Goal: Information Seeking & Learning: Find specific page/section

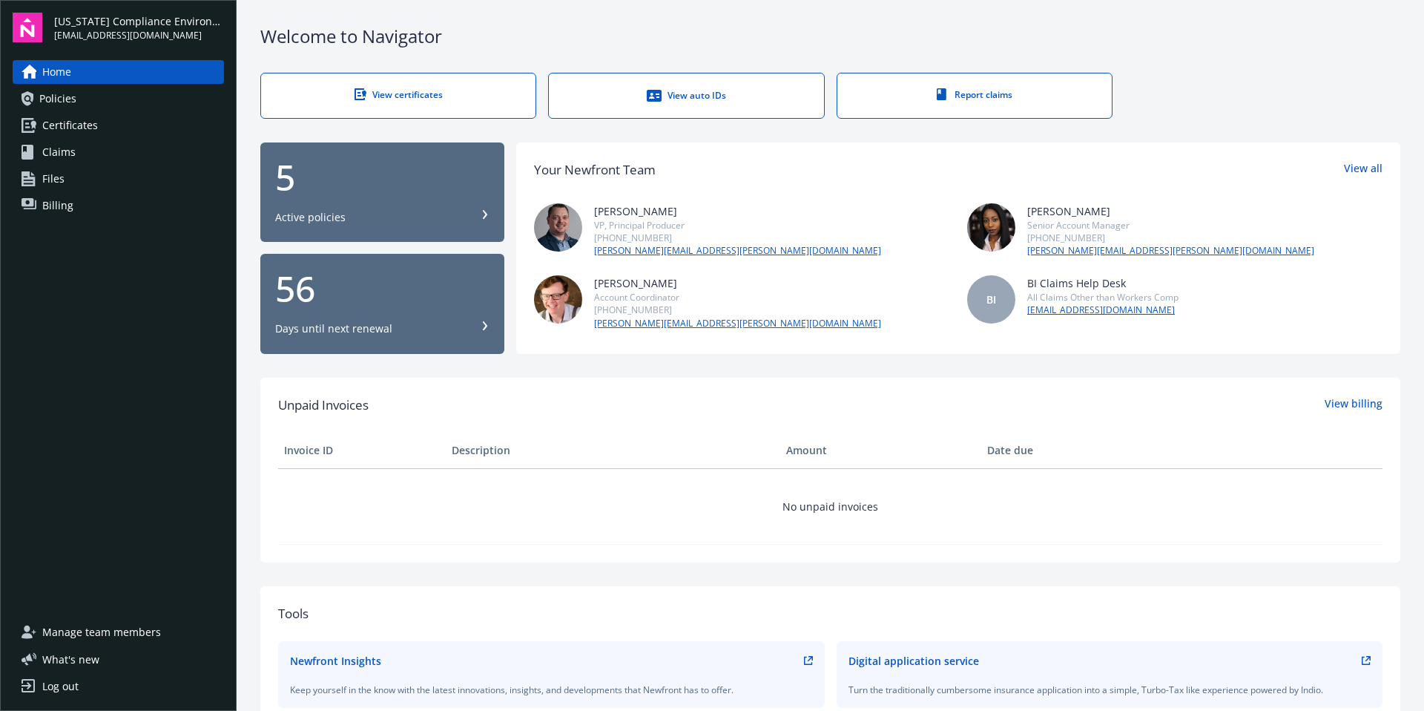
click at [88, 128] on span "Certificates" at bounding box center [70, 125] width 56 height 24
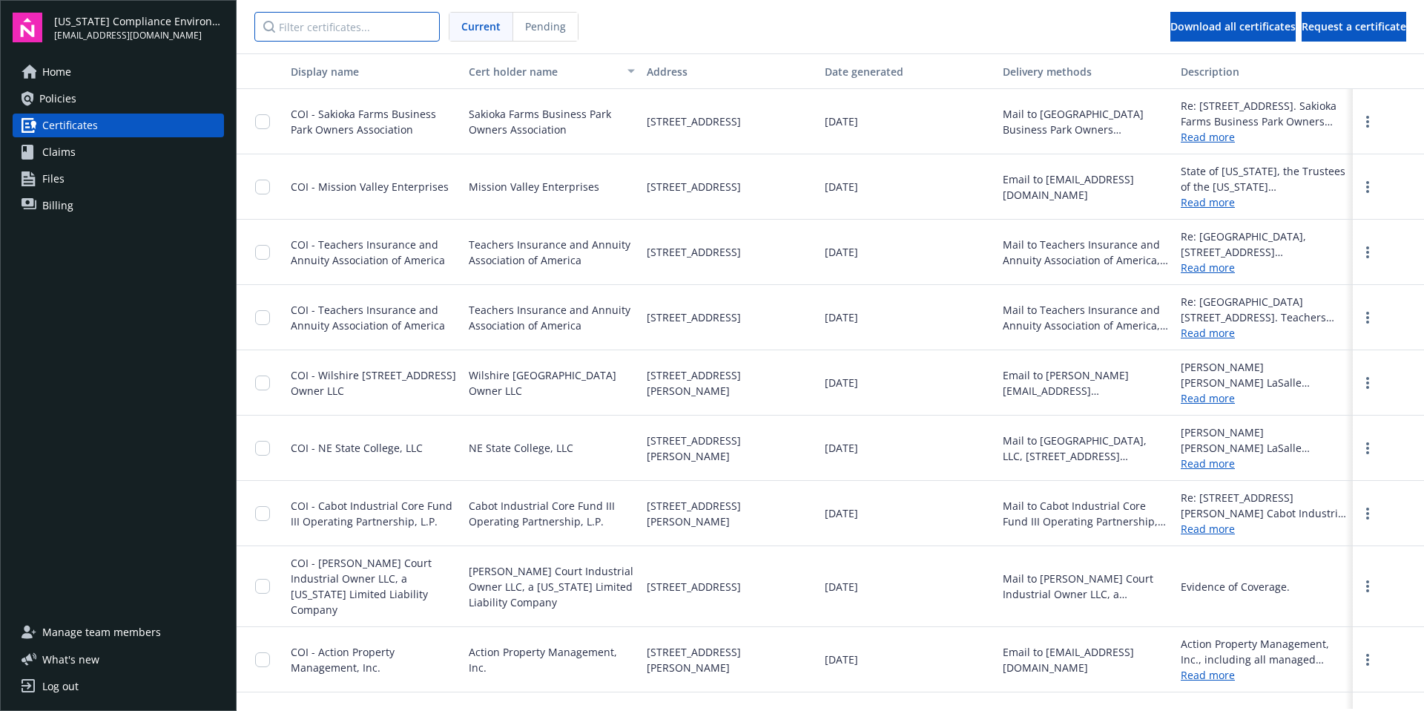
click at [322, 34] on input "Filter certificates..." at bounding box center [346, 27] width 185 height 30
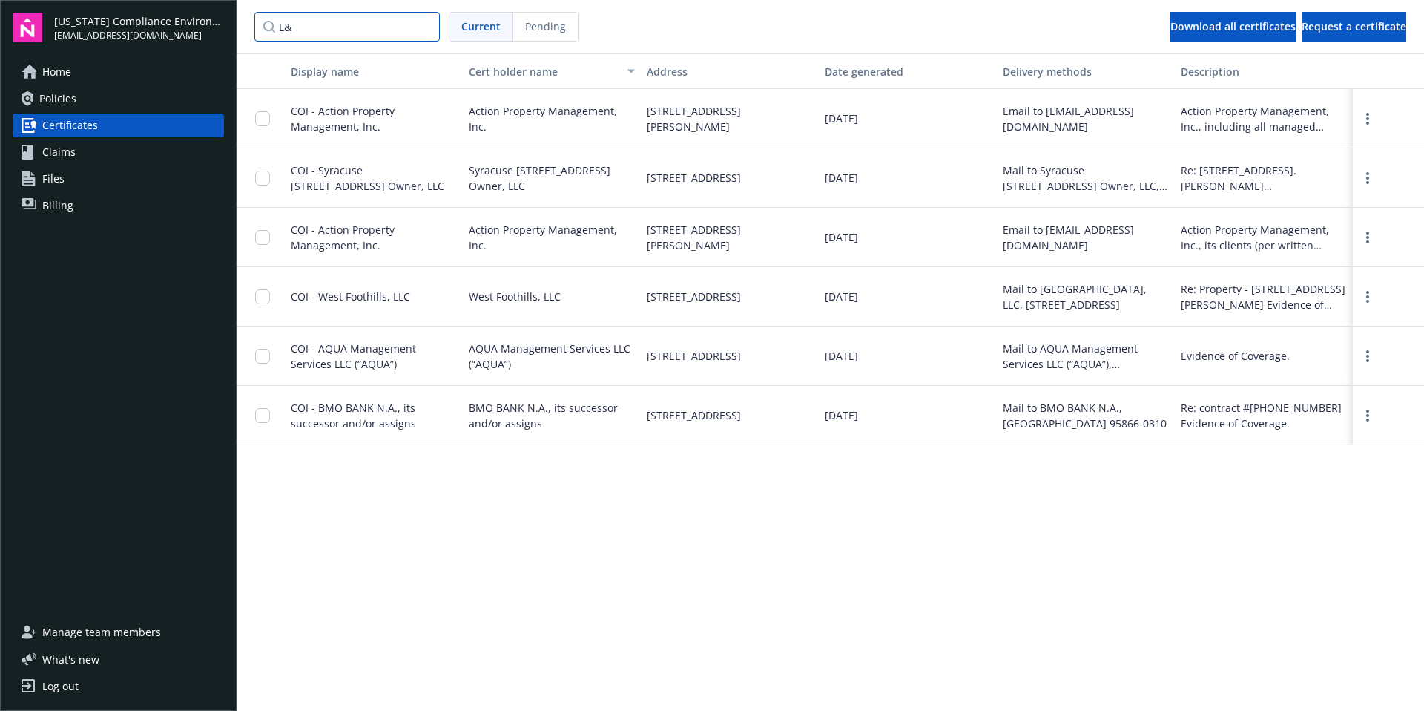
type input "L"
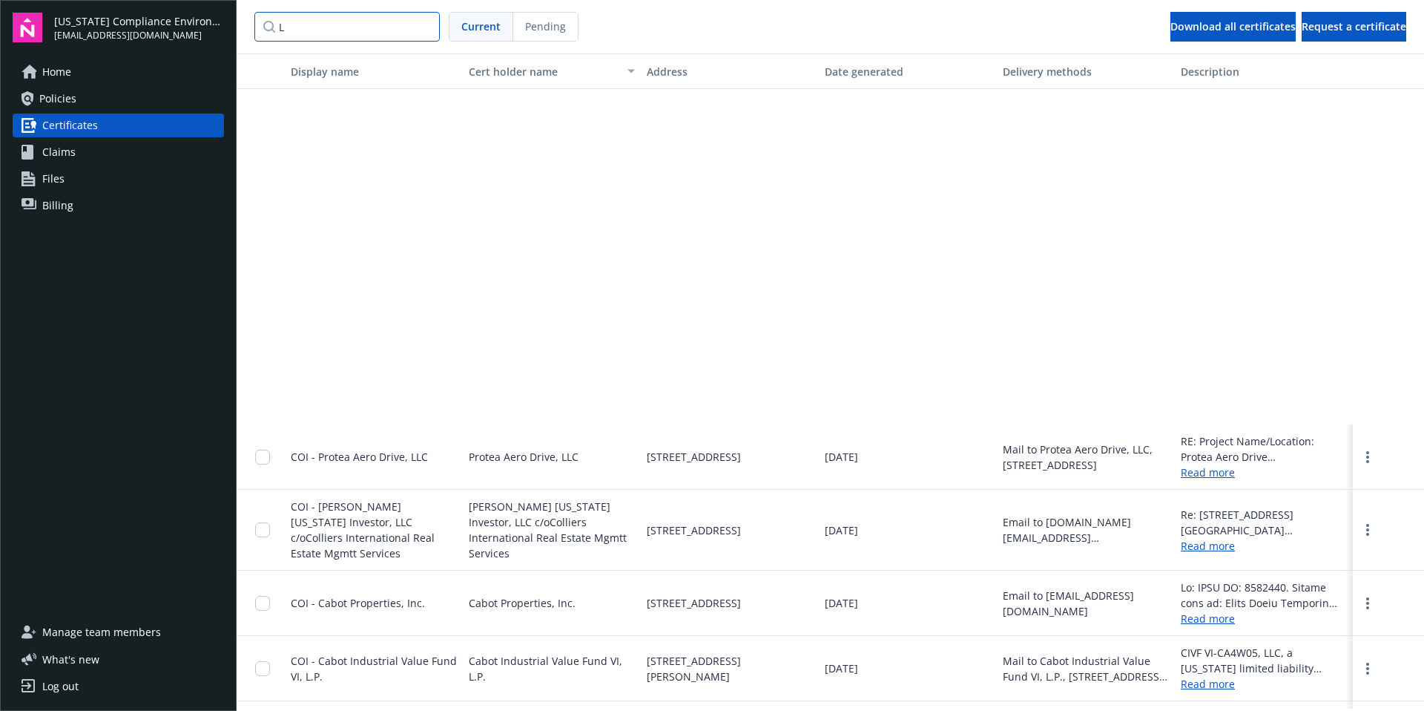
scroll to position [21490, 0]
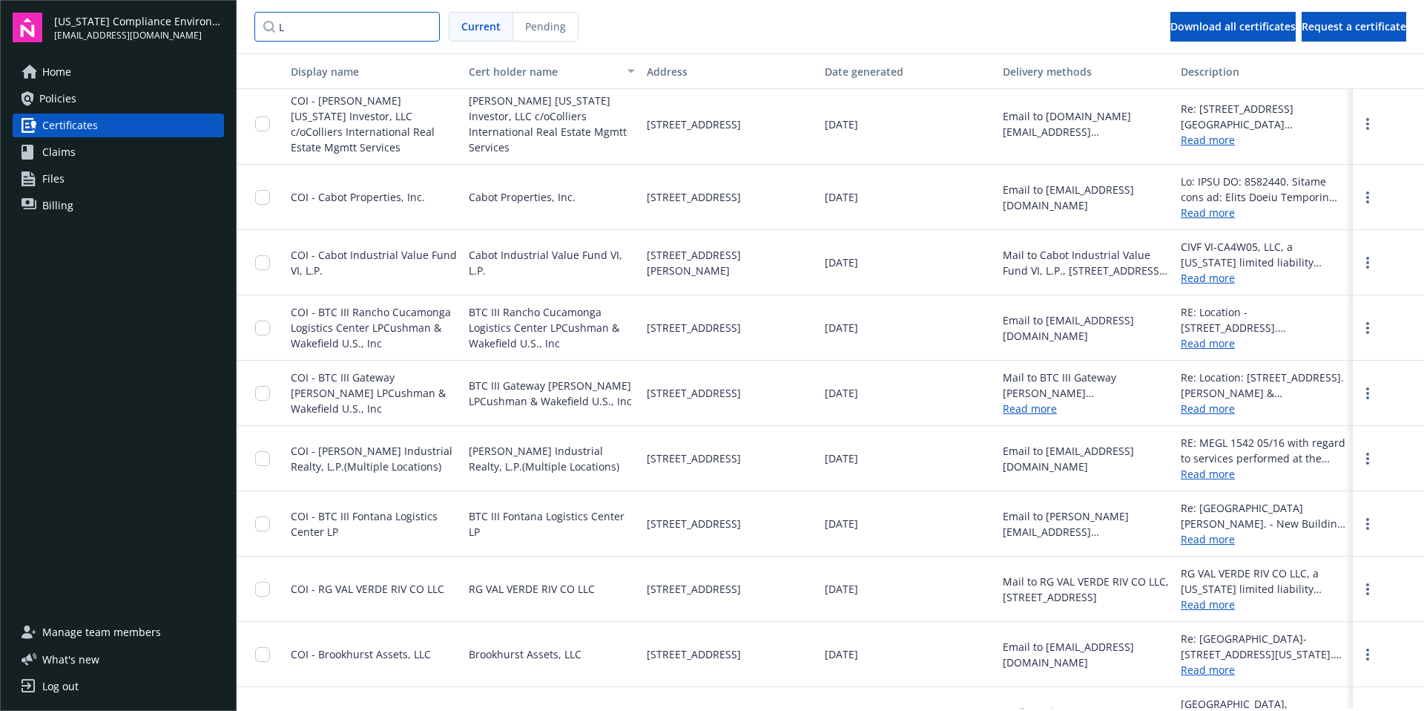
click at [293, 31] on input "L" at bounding box center [346, 27] width 185 height 30
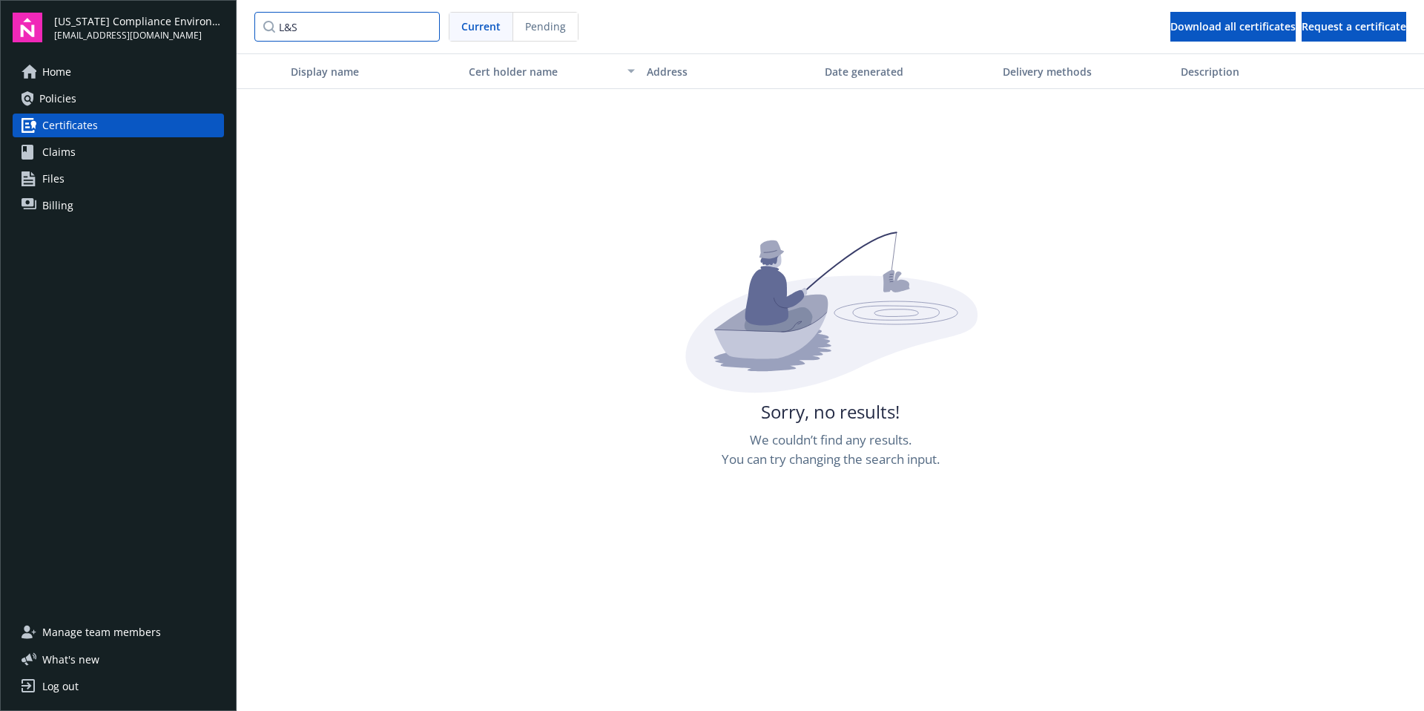
drag, startPoint x: 327, startPoint y: 28, endPoint x: 266, endPoint y: 13, distance: 63.5
click at [266, 13] on input "L&S" at bounding box center [346, 27] width 185 height 30
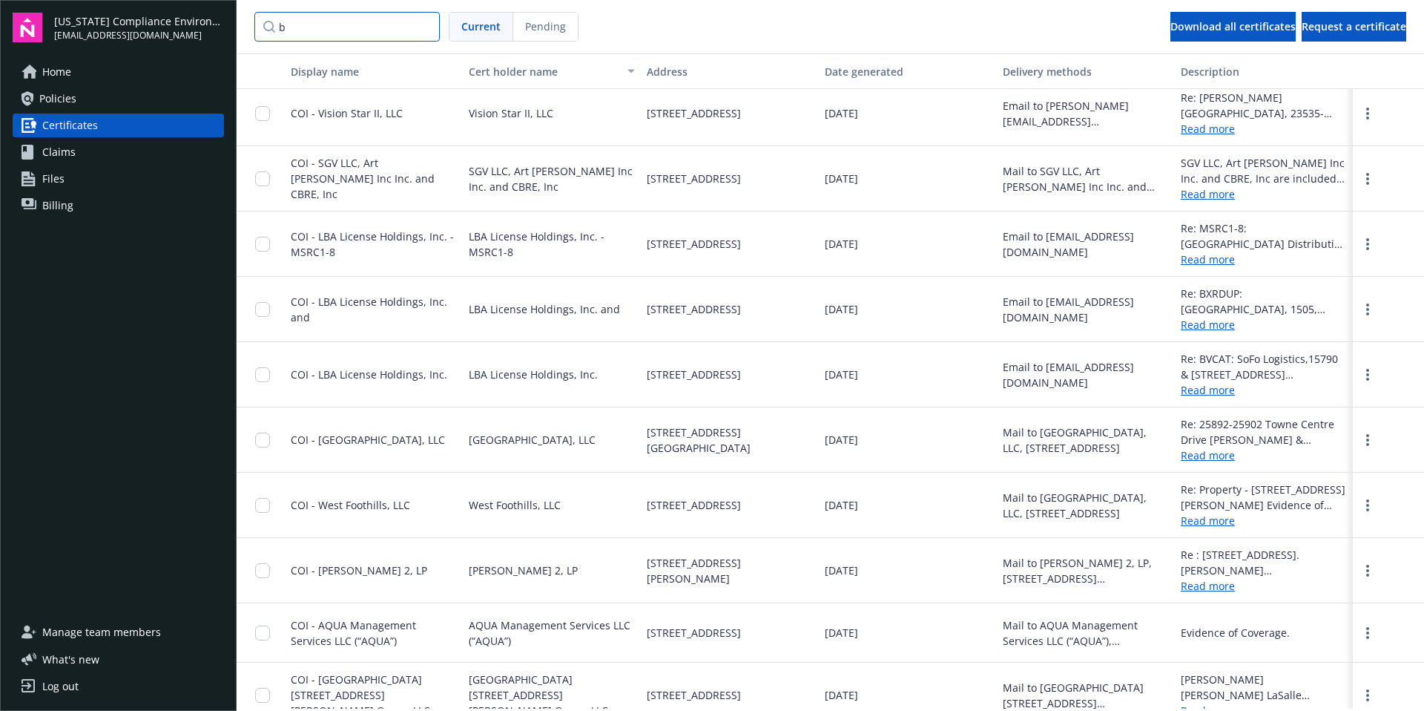
scroll to position [1760, 0]
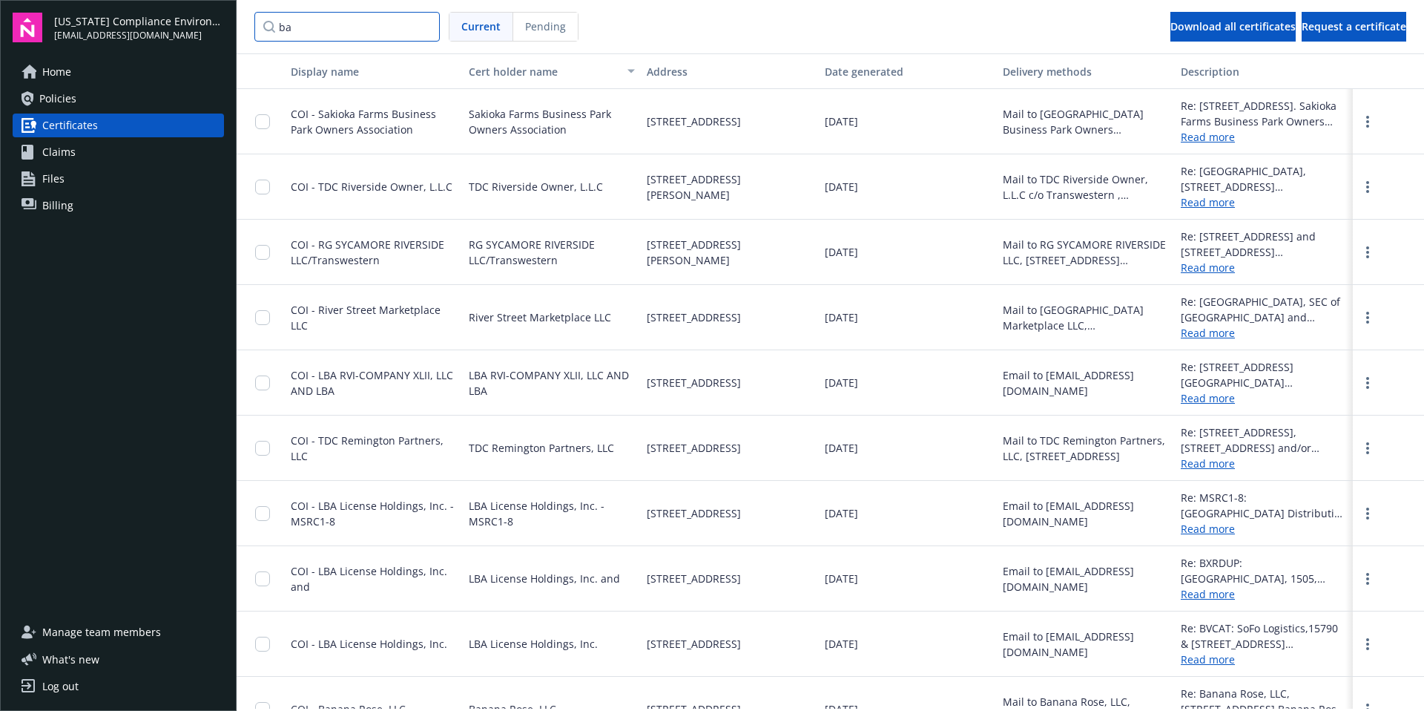
type input "b"
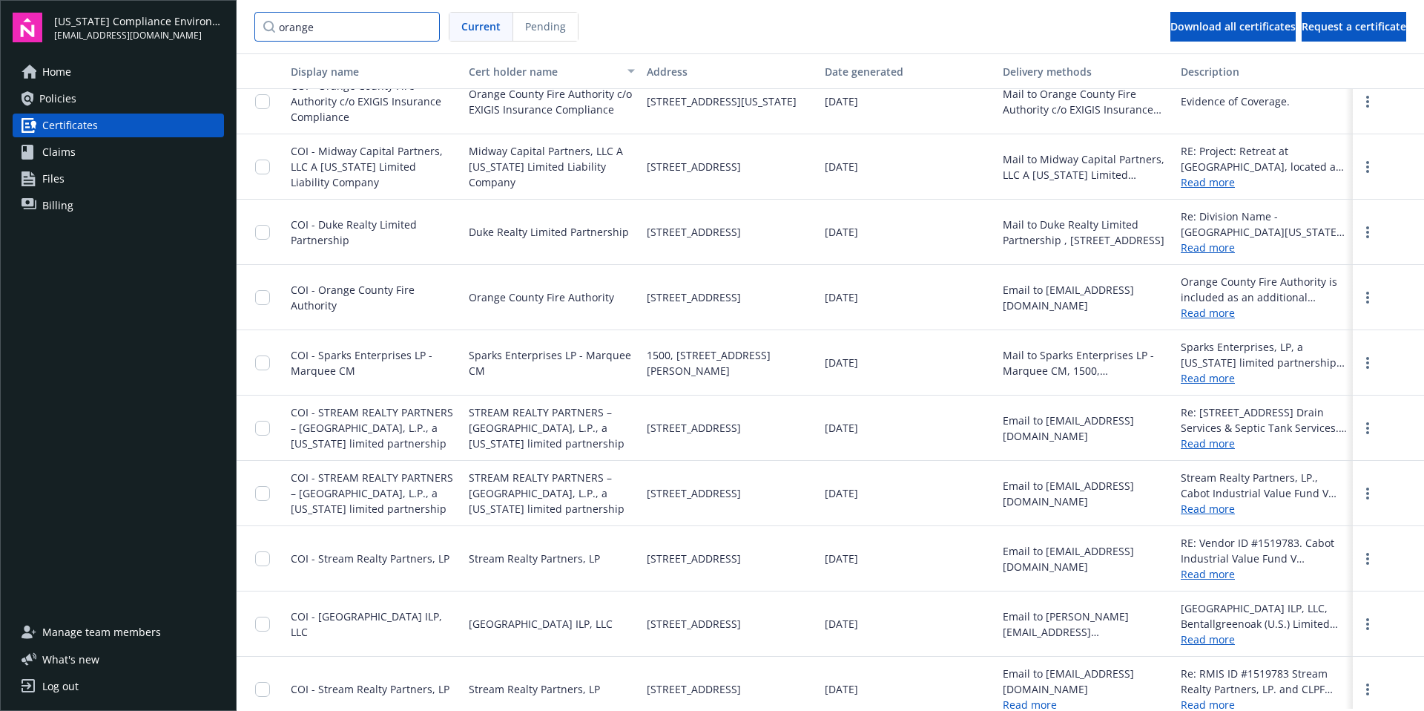
scroll to position [1754, 0]
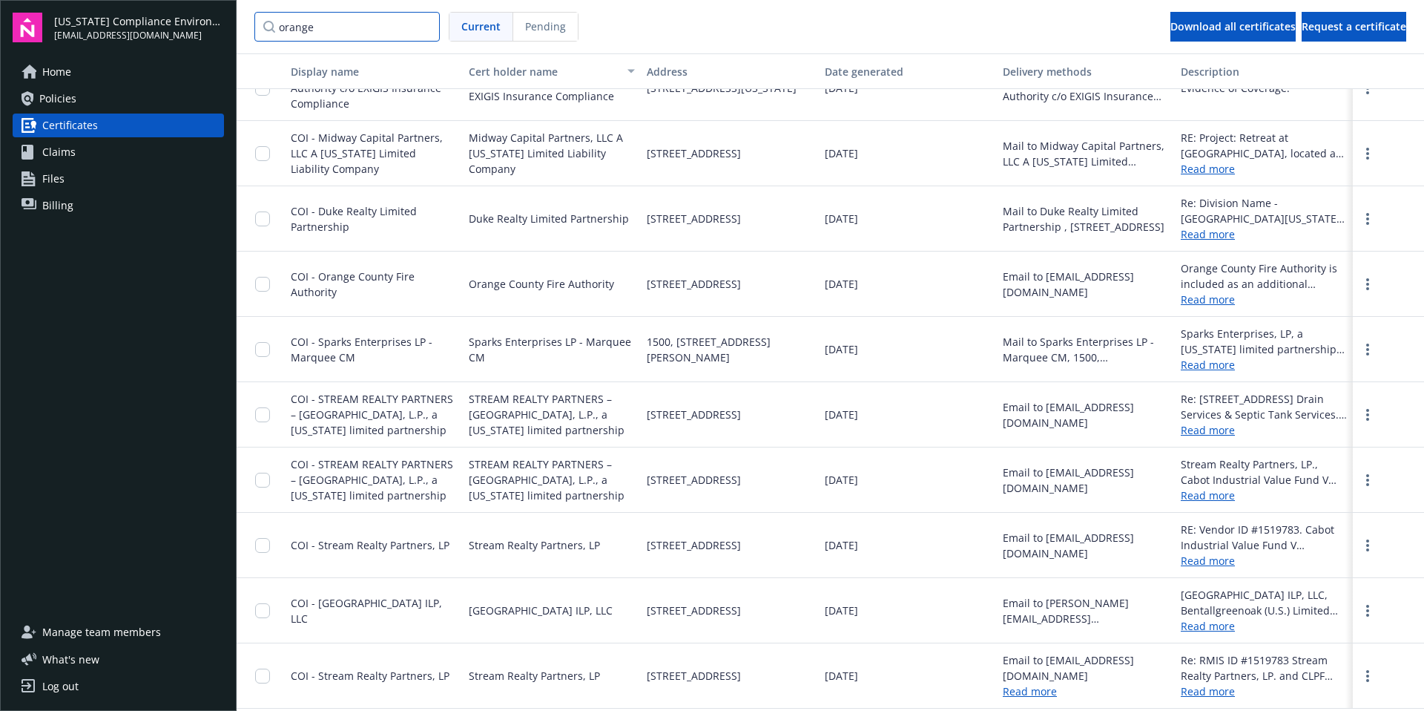
type input "orange"
